Goal: Transaction & Acquisition: Purchase product/service

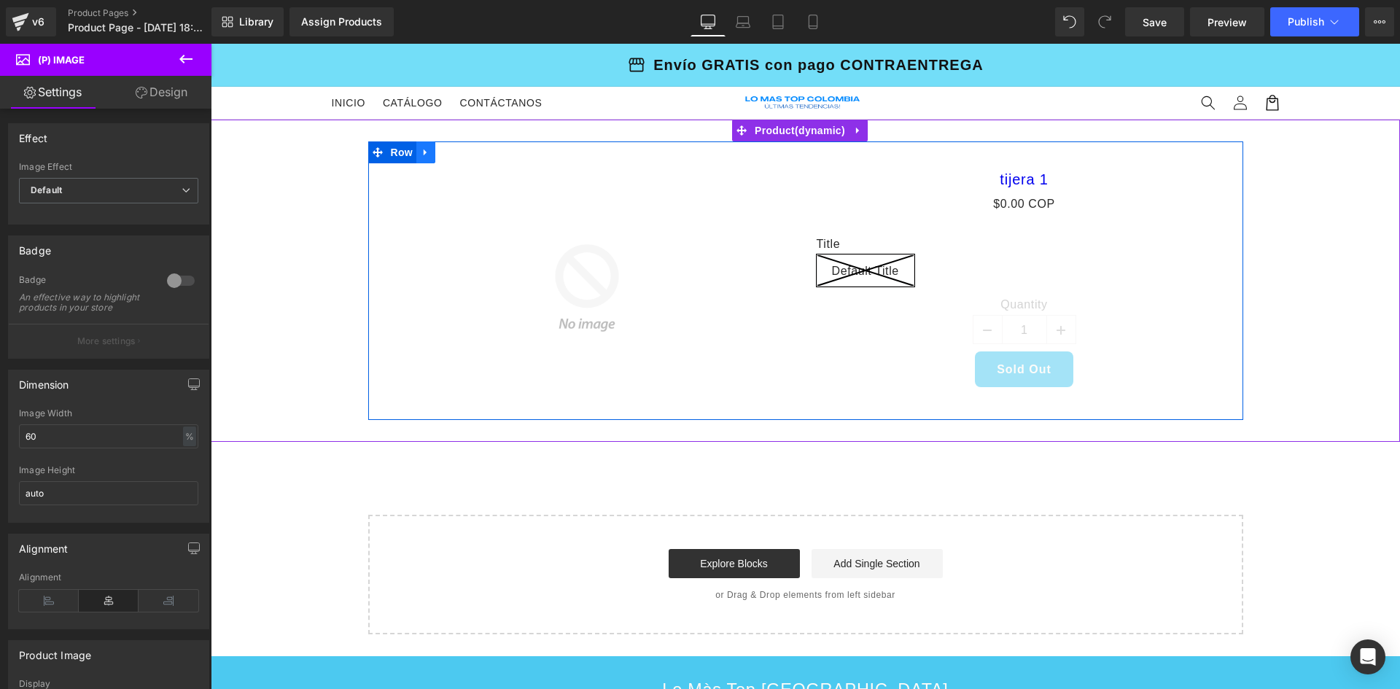
click at [428, 152] on link at bounding box center [425, 152] width 19 height 22
click at [459, 154] on icon at bounding box center [464, 152] width 10 height 10
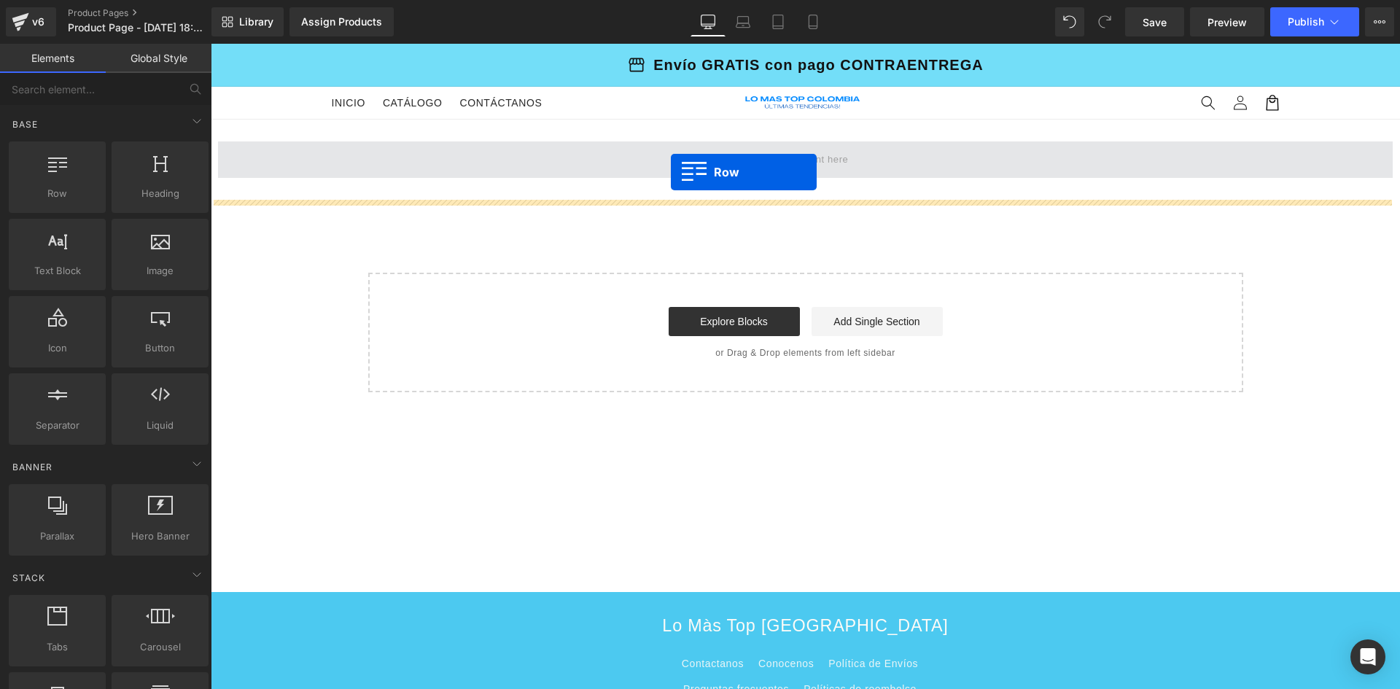
drag, startPoint x: 287, startPoint y: 207, endPoint x: 671, endPoint y: 172, distance: 385.1
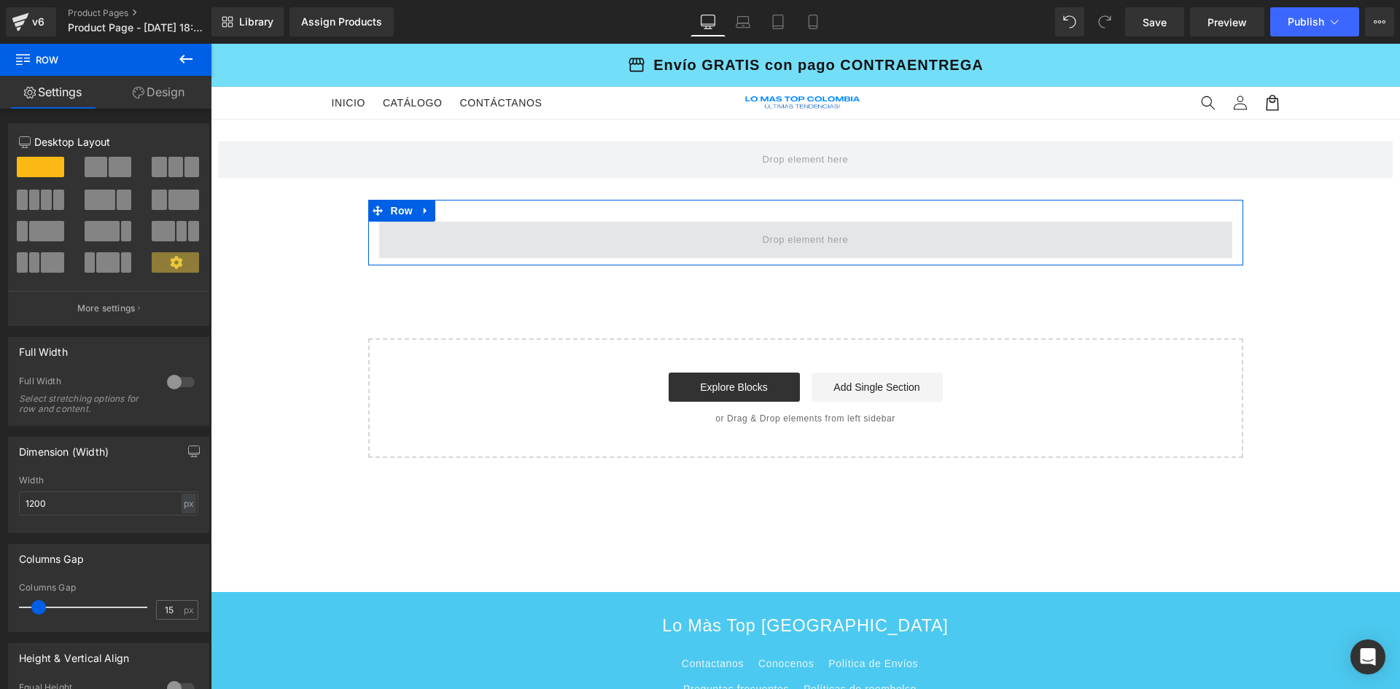
click at [523, 250] on span at bounding box center [805, 240] width 853 height 36
